Goal: Information Seeking & Learning: Learn about a topic

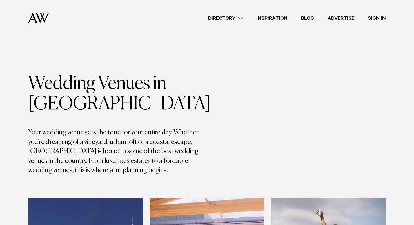
click at [229, 19] on link "Directory" at bounding box center [226, 18] width 48 height 8
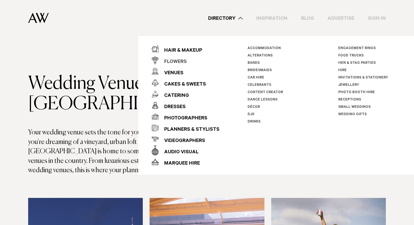
click at [182, 59] on div "Flowers" at bounding box center [173, 61] width 28 height 11
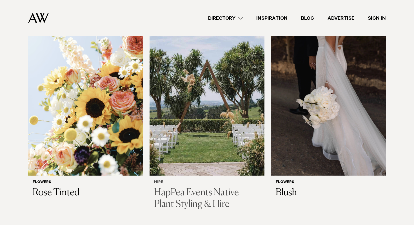
scroll to position [583, 0]
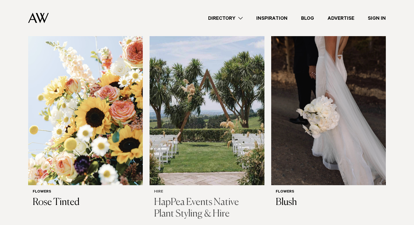
click at [219, 88] on img at bounding box center [207, 108] width 115 height 154
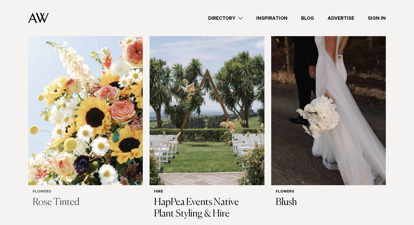
click at [109, 92] on img at bounding box center [85, 108] width 115 height 154
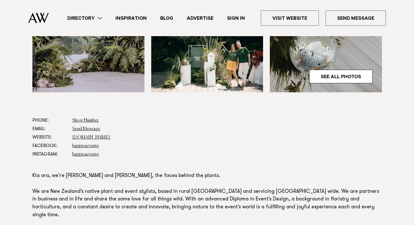
scroll to position [303, 0]
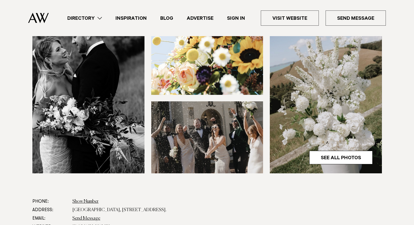
scroll to position [182, 0]
